Goal: Navigation & Orientation: Find specific page/section

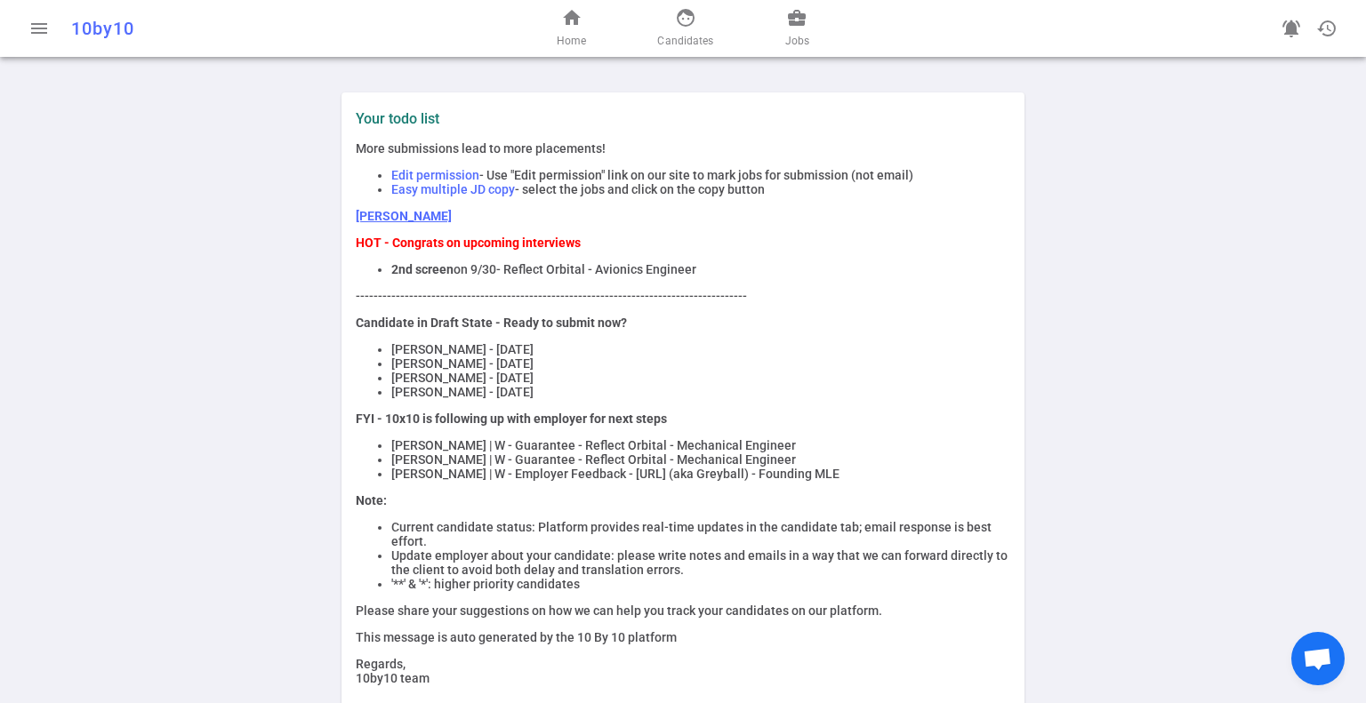
click at [689, 24] on span "face" at bounding box center [685, 17] width 21 height 21
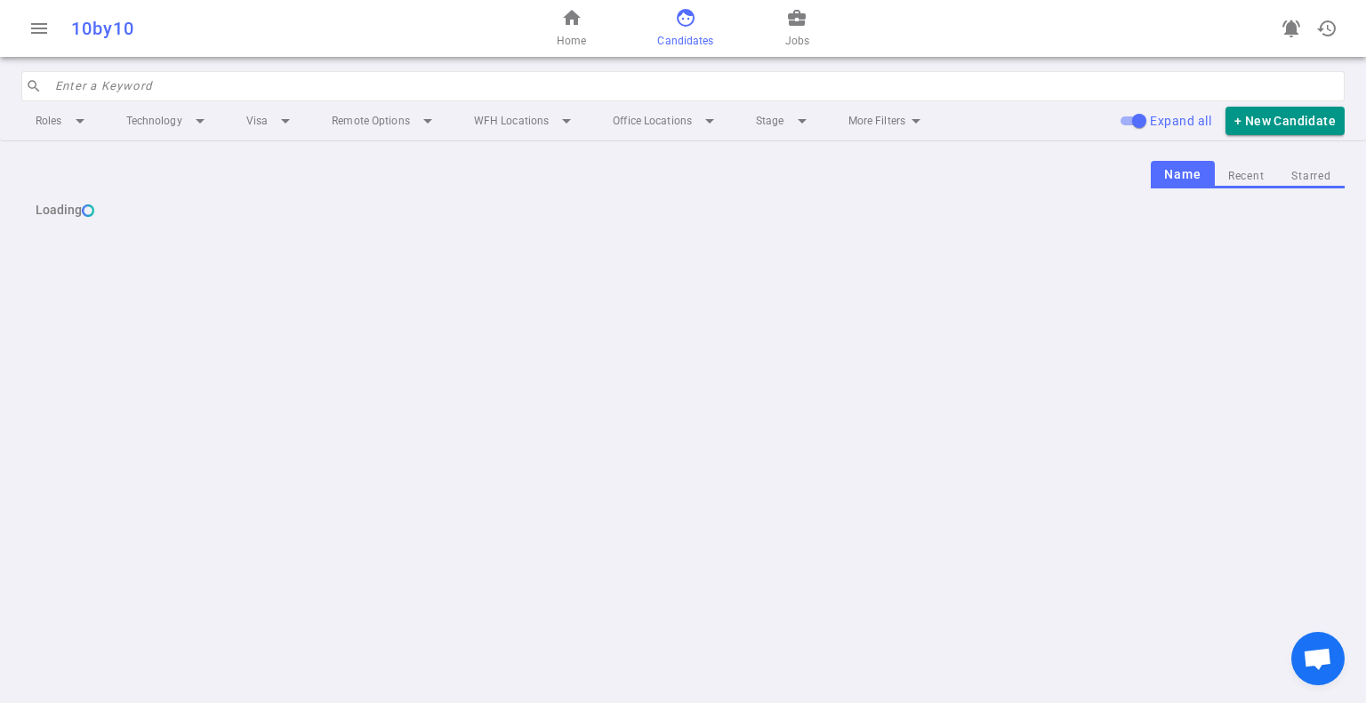
drag, startPoint x: 825, startPoint y: 17, endPoint x: 783, endPoint y: 21, distance: 42.9
click at [822, 17] on div "home Home face Candidates business_center Jobs" at bounding box center [682, 28] width 441 height 57
click at [800, 20] on span "business_center" at bounding box center [796, 17] width 21 height 21
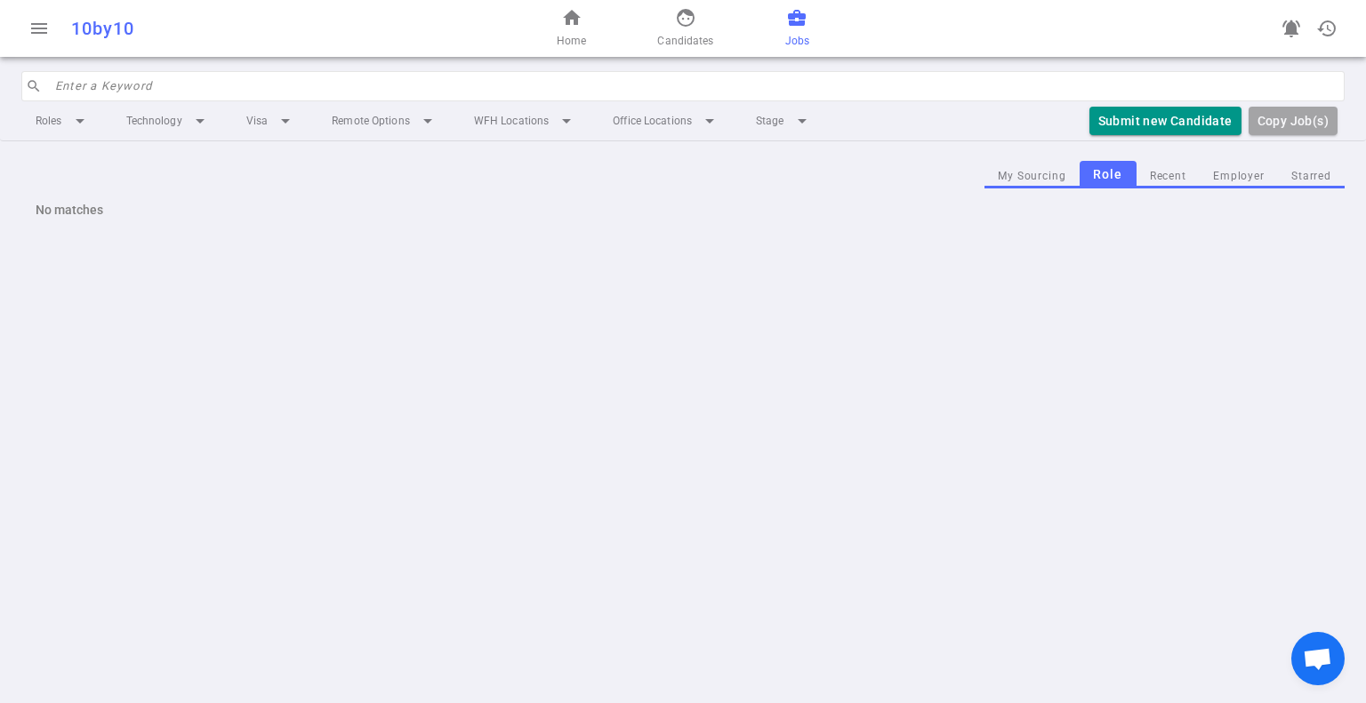
click at [800, 20] on span "business_center" at bounding box center [796, 17] width 21 height 21
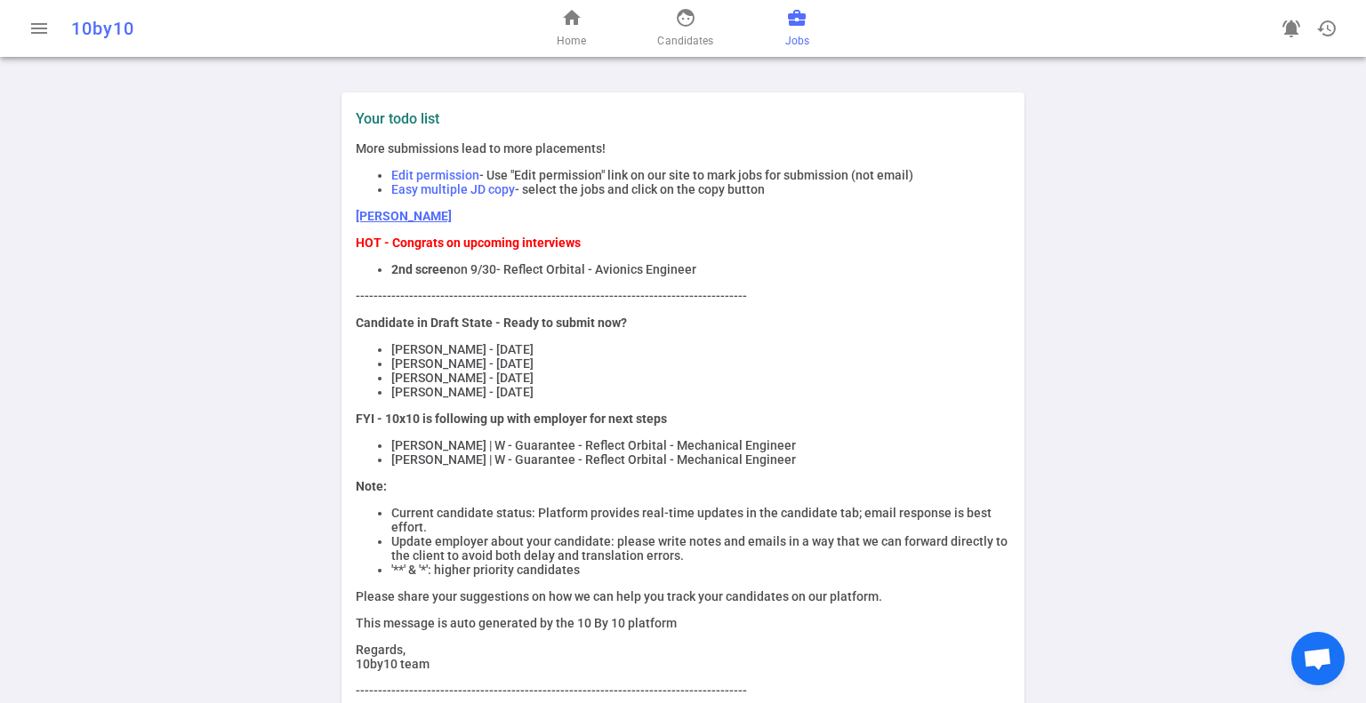
click at [788, 20] on span "business_center" at bounding box center [796, 17] width 21 height 21
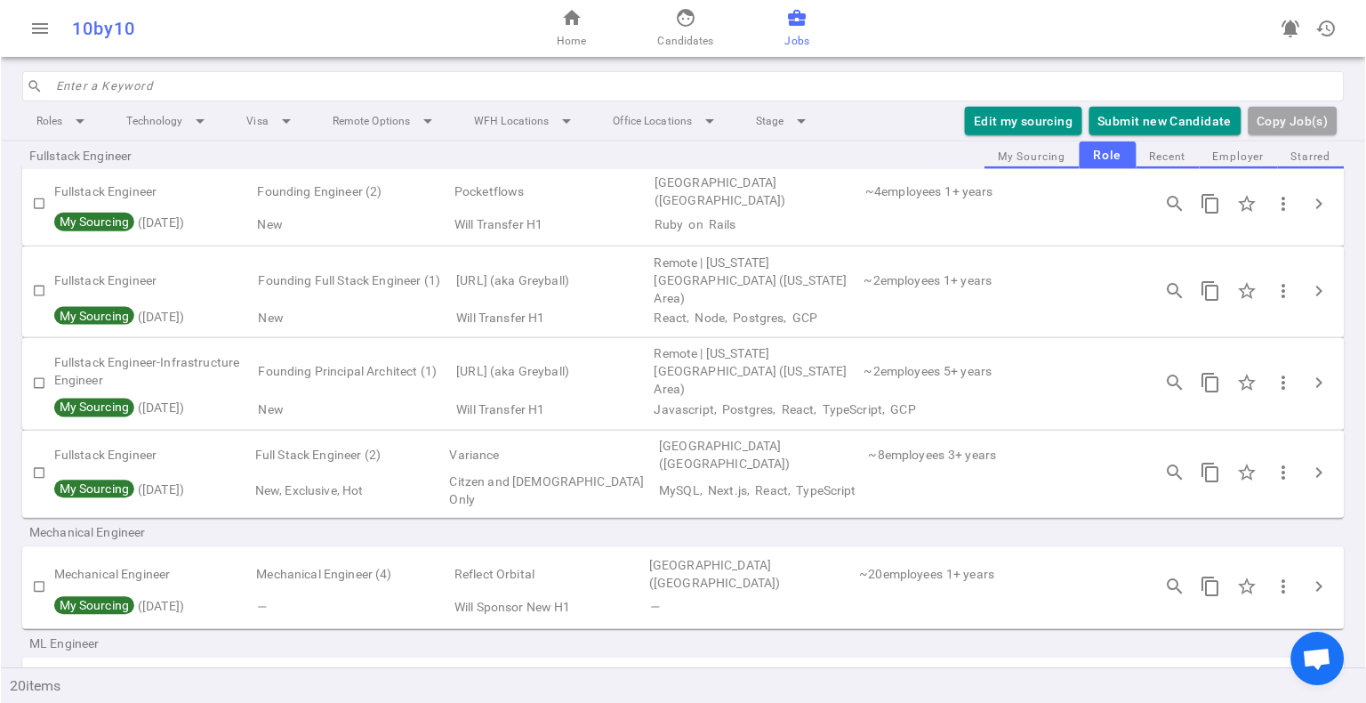
scroll to position [889, 0]
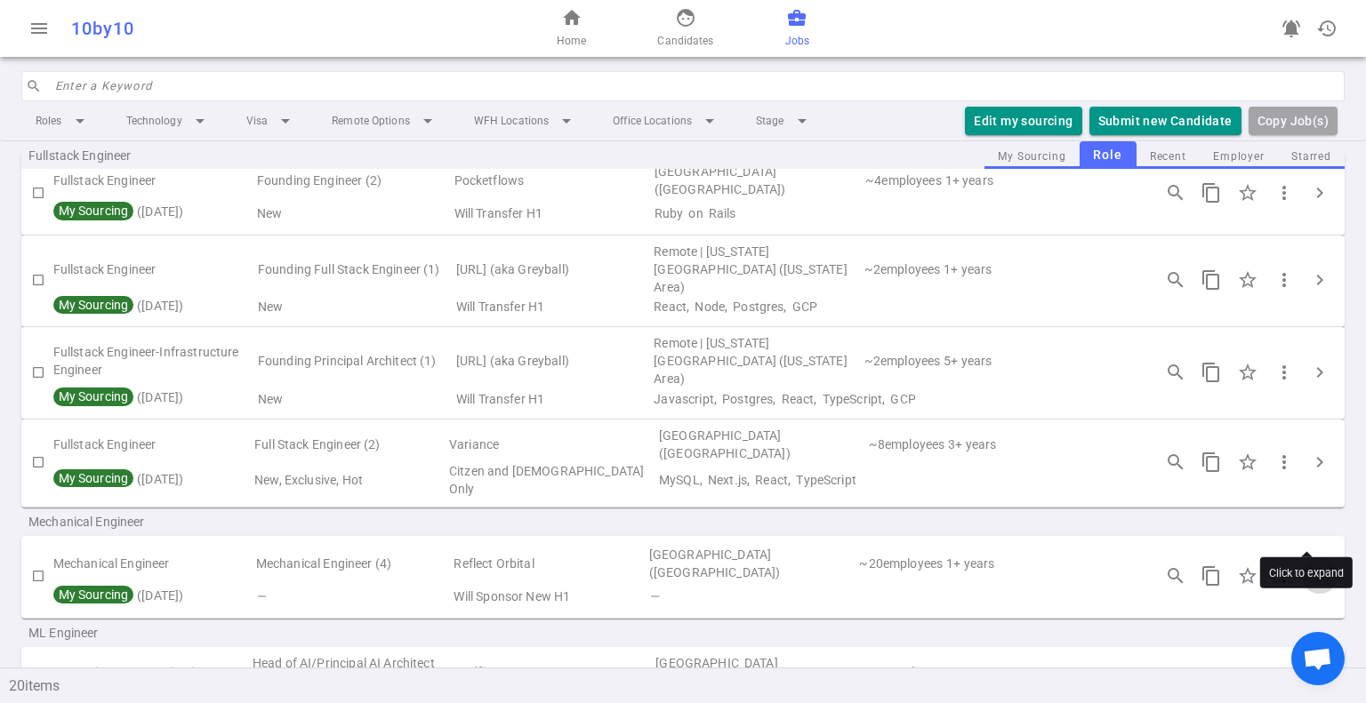
click at [1309, 566] on span "chevron_right" at bounding box center [1319, 576] width 21 height 21
